Goal: Find specific page/section

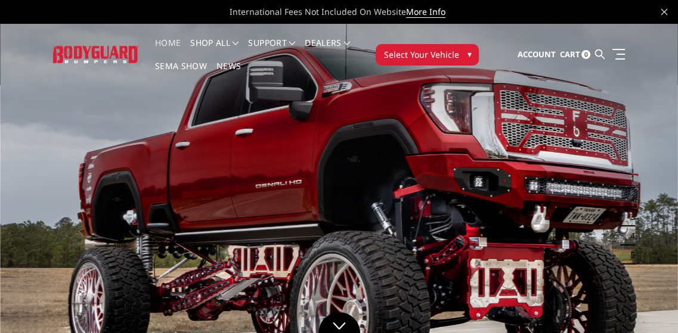
click at [438, 54] on span "Select Your Vehicle" at bounding box center [420, 54] width 75 height 13
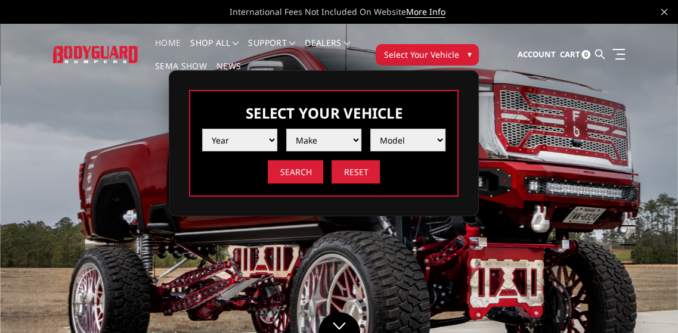
click at [248, 138] on select "Year [DATE] 2024 2023 2022 2021 2020 2019 2018 2017 2016 2015 2014 2013 2012 20…" at bounding box center [239, 140] width 75 height 23
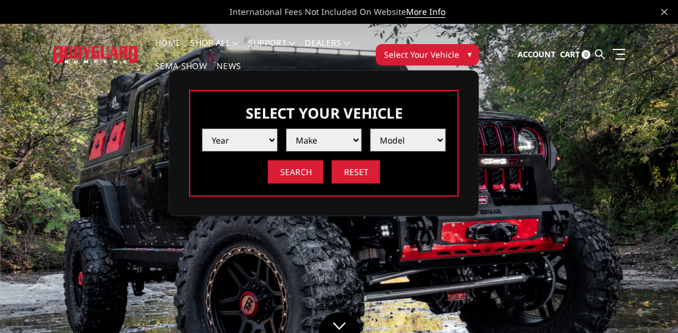
select select "yr_2006"
click at [202, 129] on select "Year [DATE] 2024 2023 2022 2021 2020 2019 2018 2017 2016 2015 2014 2013 2012 20…" at bounding box center [239, 140] width 75 height 23
click at [328, 136] on select "Make Chevrolet Ford GMC Ram" at bounding box center [323, 140] width 75 height 23
select select "mk_chevrolet"
click at [286, 129] on select "Make Chevrolet Ford GMC Ram" at bounding box center [323, 140] width 75 height 23
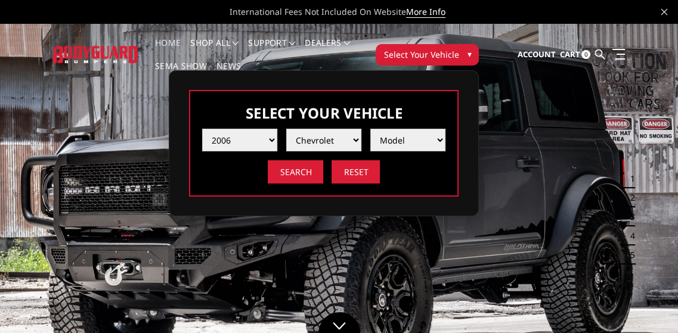
click at [398, 133] on select "Model Silverado 1500 Silverado 2500 / 3500" at bounding box center [407, 140] width 75 height 23
select select "md_silverado-1500"
click at [370, 129] on select "Model Silverado 1500 Silverado 2500 / 3500" at bounding box center [407, 140] width 75 height 23
click at [285, 163] on input "Search" at bounding box center [295, 171] width 55 height 23
